Goal: Transaction & Acquisition: Purchase product/service

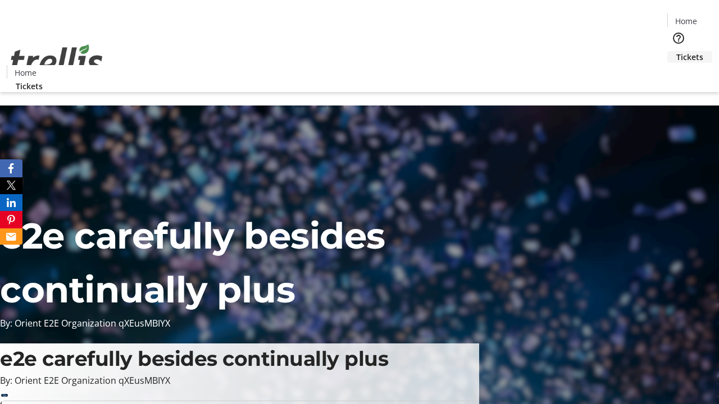
click at [676, 51] on span "Tickets" at bounding box center [689, 57] width 27 height 12
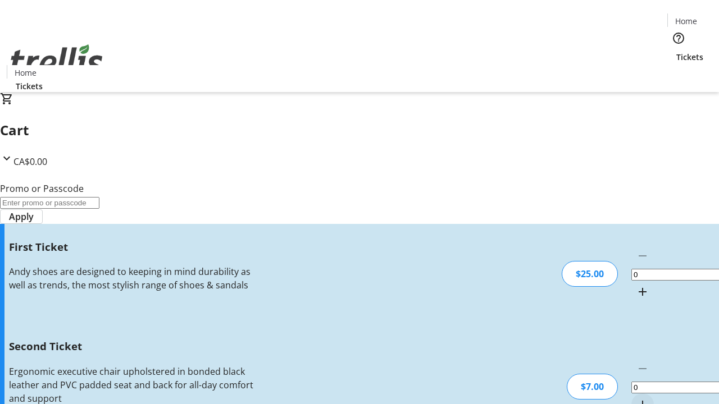
click at [636, 285] on mat-icon "Increment by one" at bounding box center [642, 291] width 13 height 13
type input "1"
click at [636, 398] on mat-icon "Increment by one" at bounding box center [642, 404] width 13 height 13
type input "2"
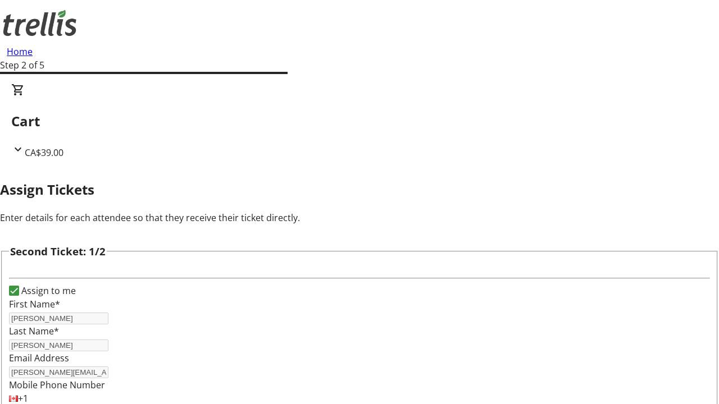
type input "[PERSON_NAME]"
type input "[PERSON_NAME][EMAIL_ADDRESS][DOMAIN_NAME]"
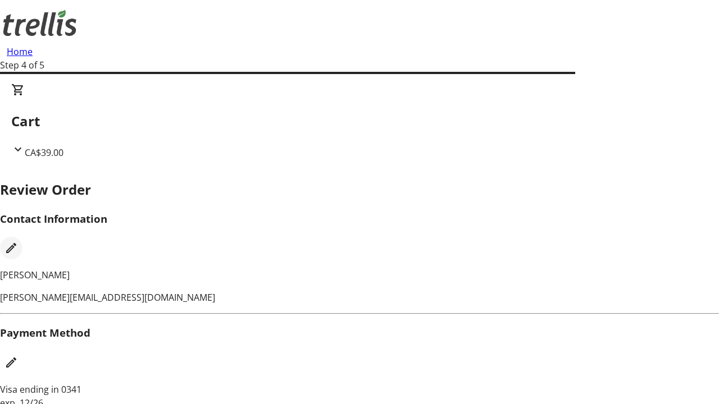
click at [18, 241] on mat-icon "Edit Contact Information" at bounding box center [10, 247] width 13 height 13
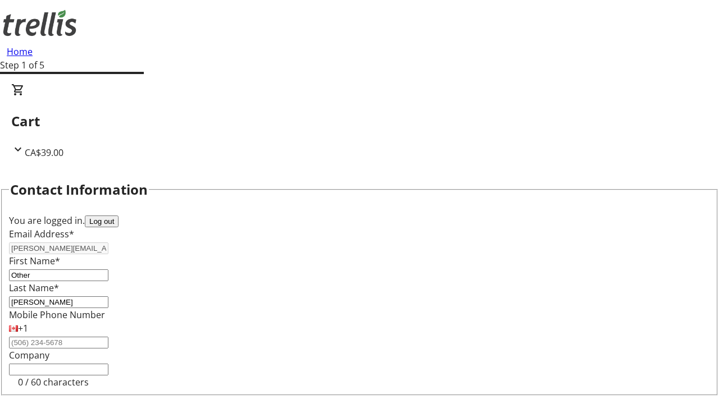
type input "Other"
type input "Name"
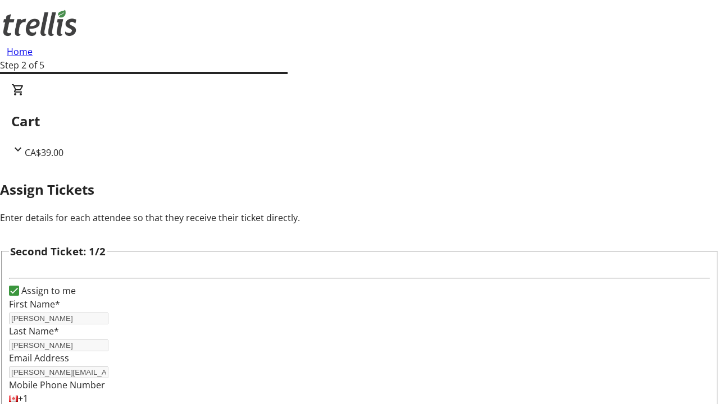
type input "New"
type input "Name"
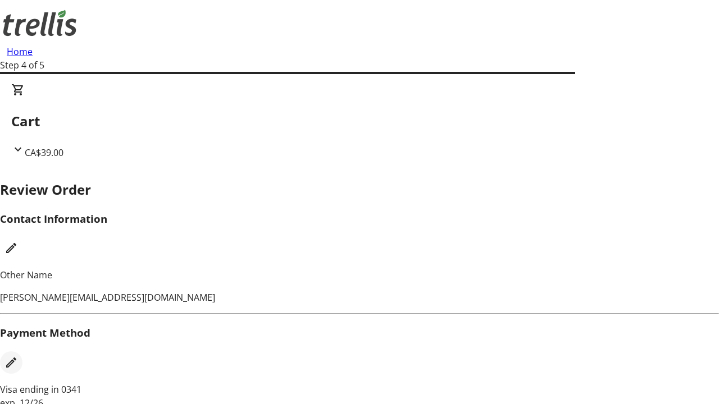
click at [18, 356] on mat-icon "Edit Payment Method" at bounding box center [10, 362] width 13 height 13
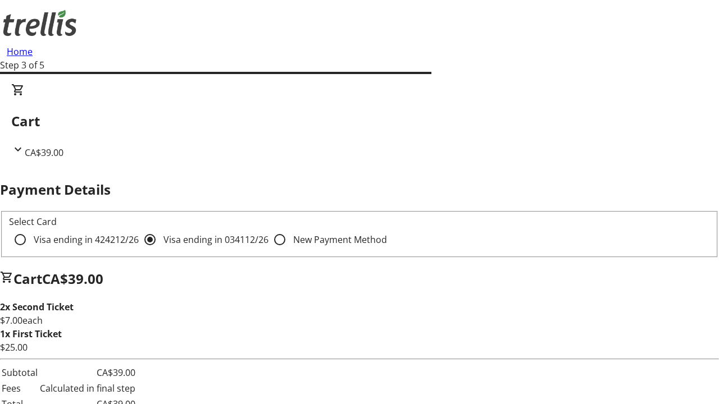
click at [31, 229] on input "Visa ending in 4242 12/26" at bounding box center [20, 240] width 22 height 22
radio input "true"
